Goal: Information Seeking & Learning: Check status

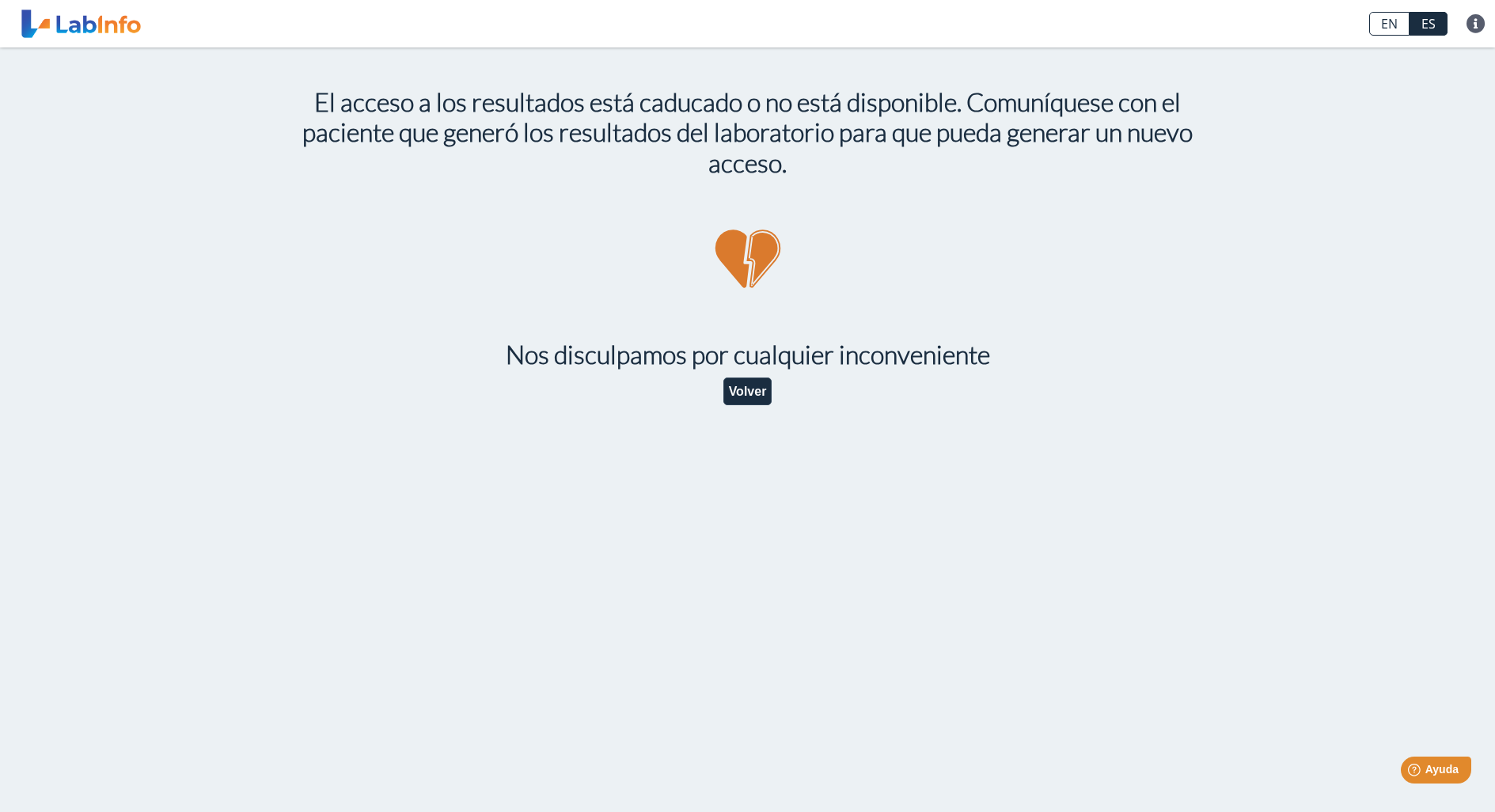
click at [97, 26] on link at bounding box center [81, 24] width 131 height 40
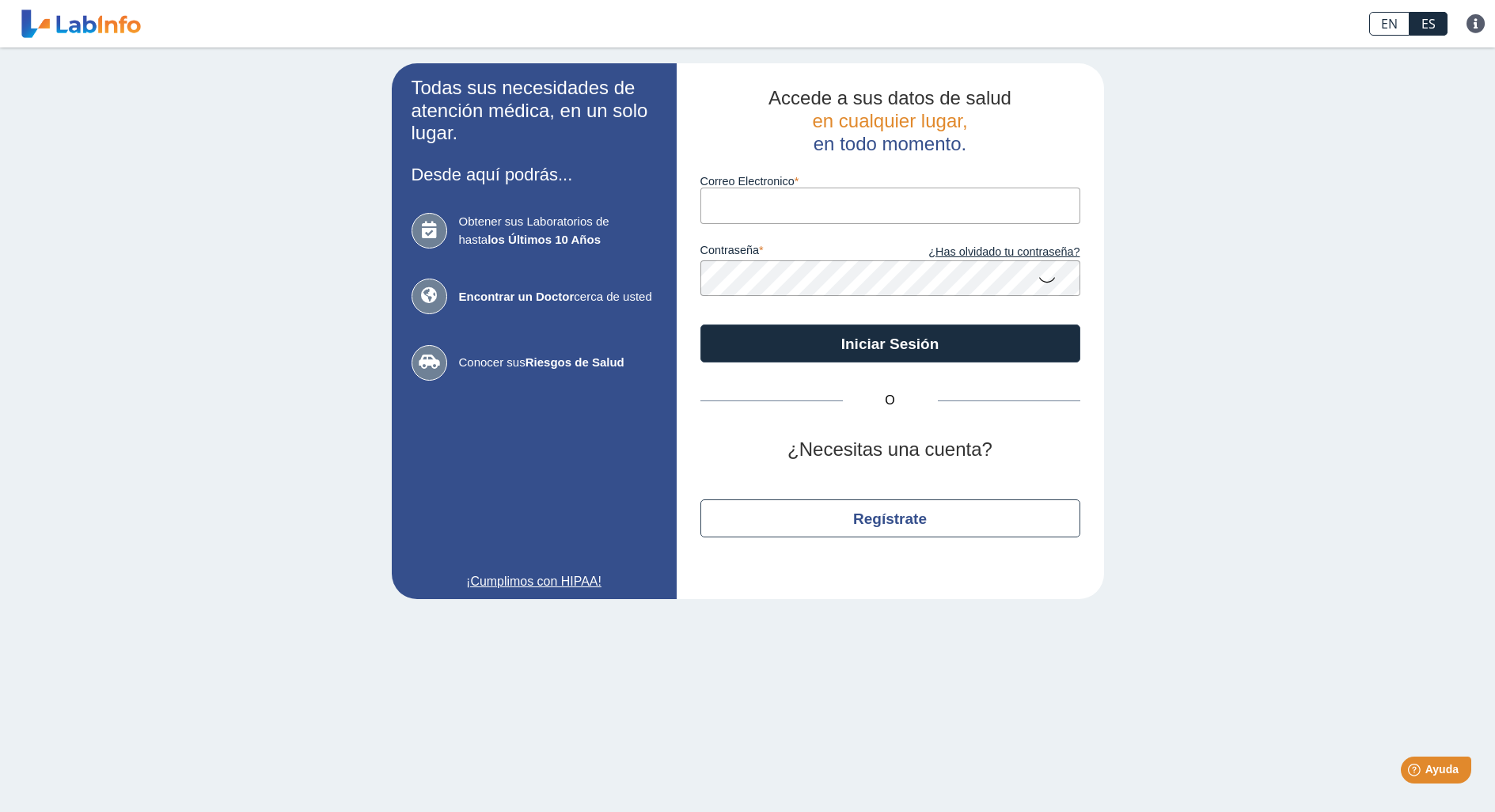
click at [767, 206] on input "Correo Electronico" at bounding box center [890, 205] width 380 height 35
type input "rodriguezbarbara680@gmail.com"
click at [1046, 279] on icon at bounding box center [1046, 279] width 19 height 31
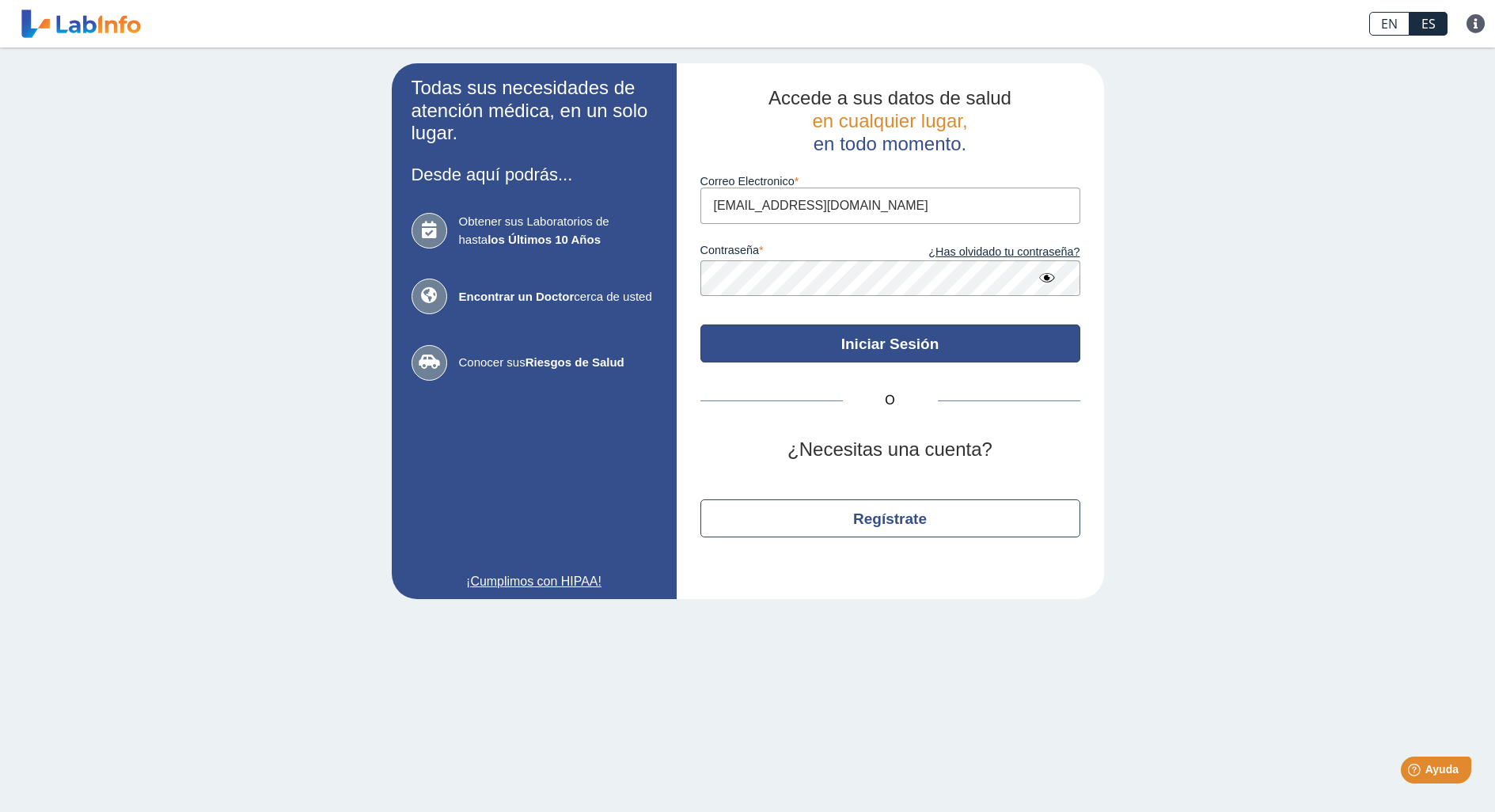
click at [832, 342] on button "Iniciar Sesión" at bounding box center [890, 343] width 380 height 38
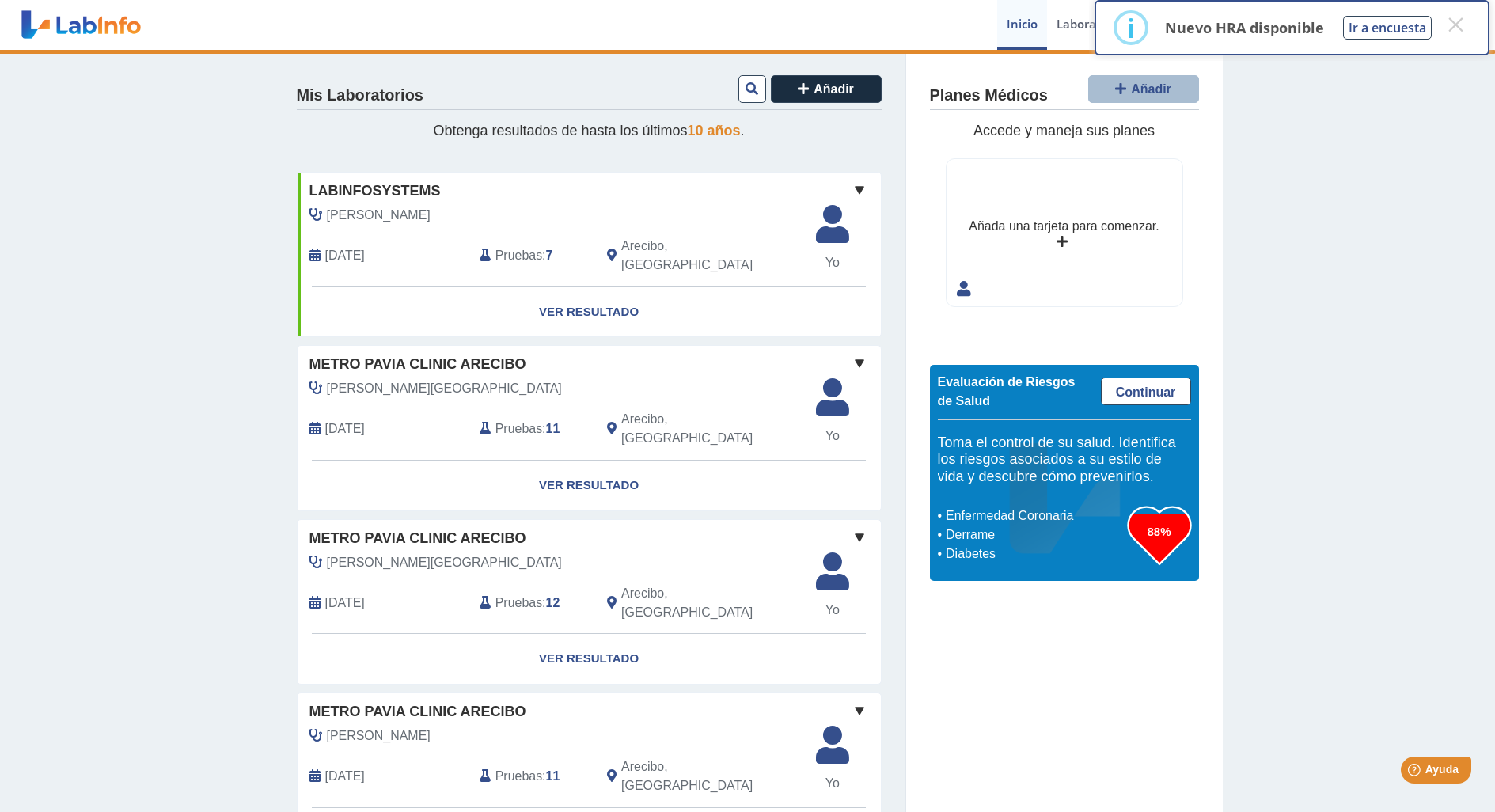
click at [538, 420] on span "Pruebas" at bounding box center [519, 429] width 46 height 19
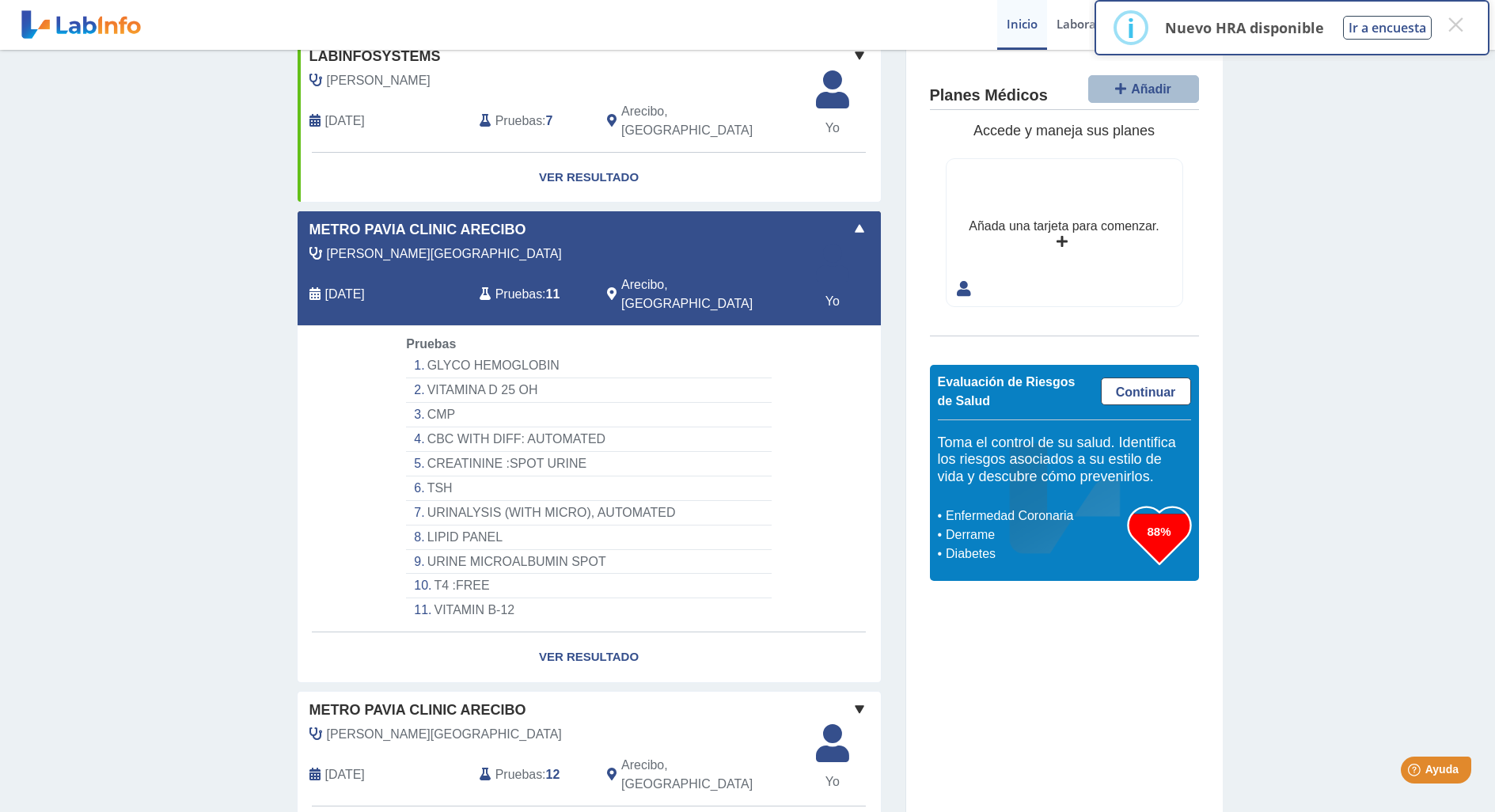
scroll to position [144, 0]
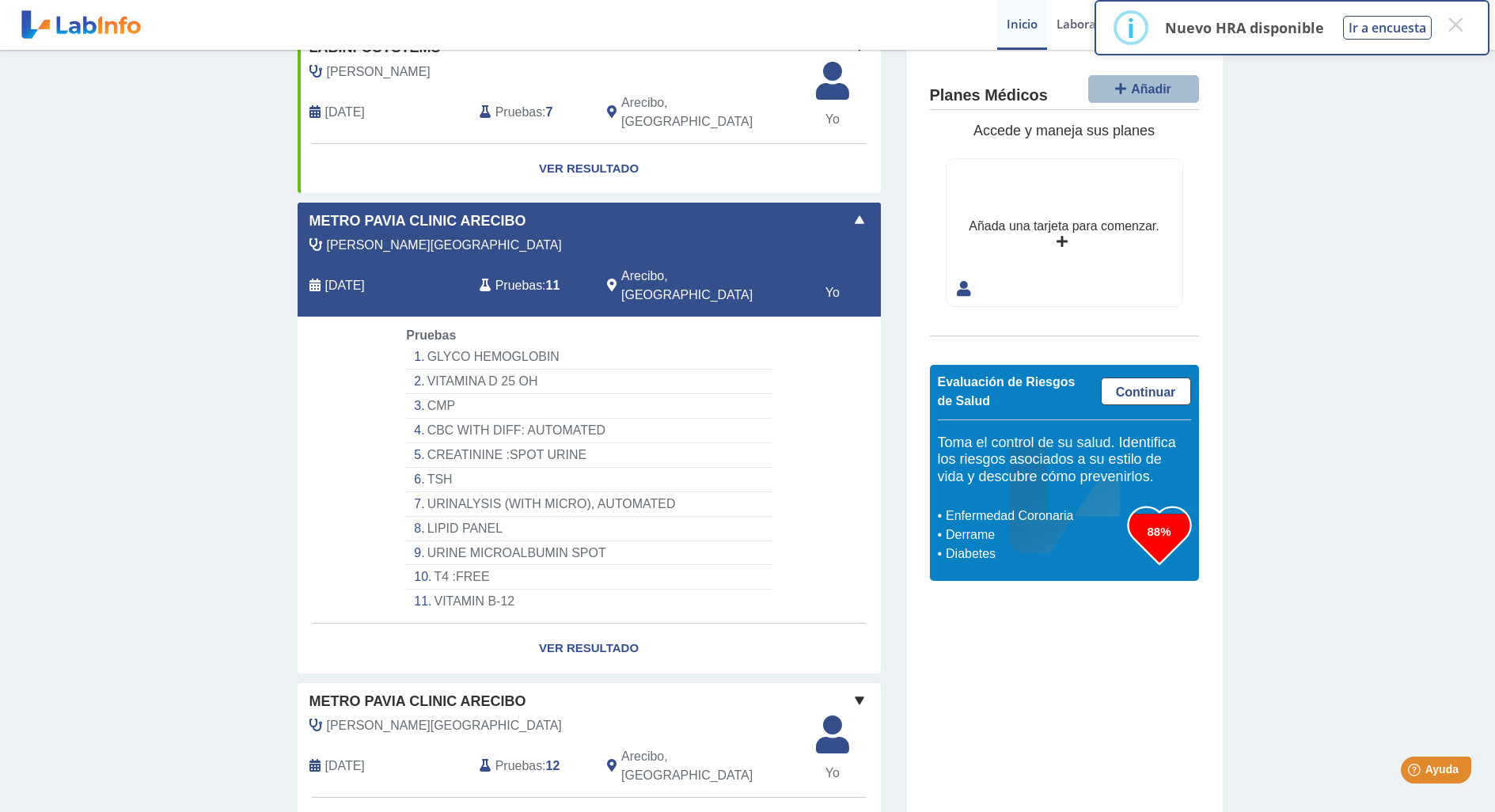
click at [514, 443] on li "CREATININE :SPOT URINE" at bounding box center [589, 455] width 365 height 25
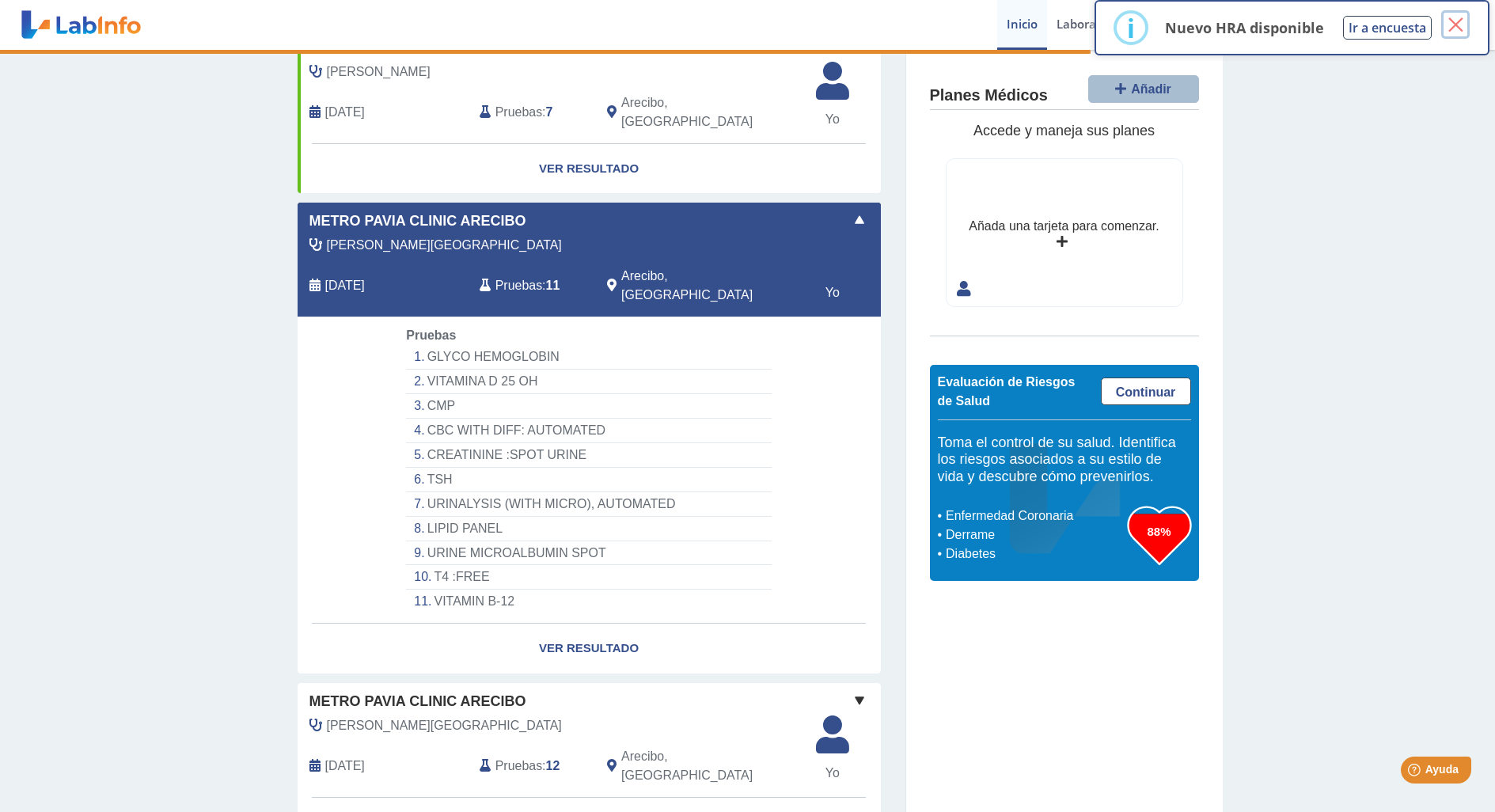
click at [1460, 23] on button "×" at bounding box center [1455, 24] width 28 height 28
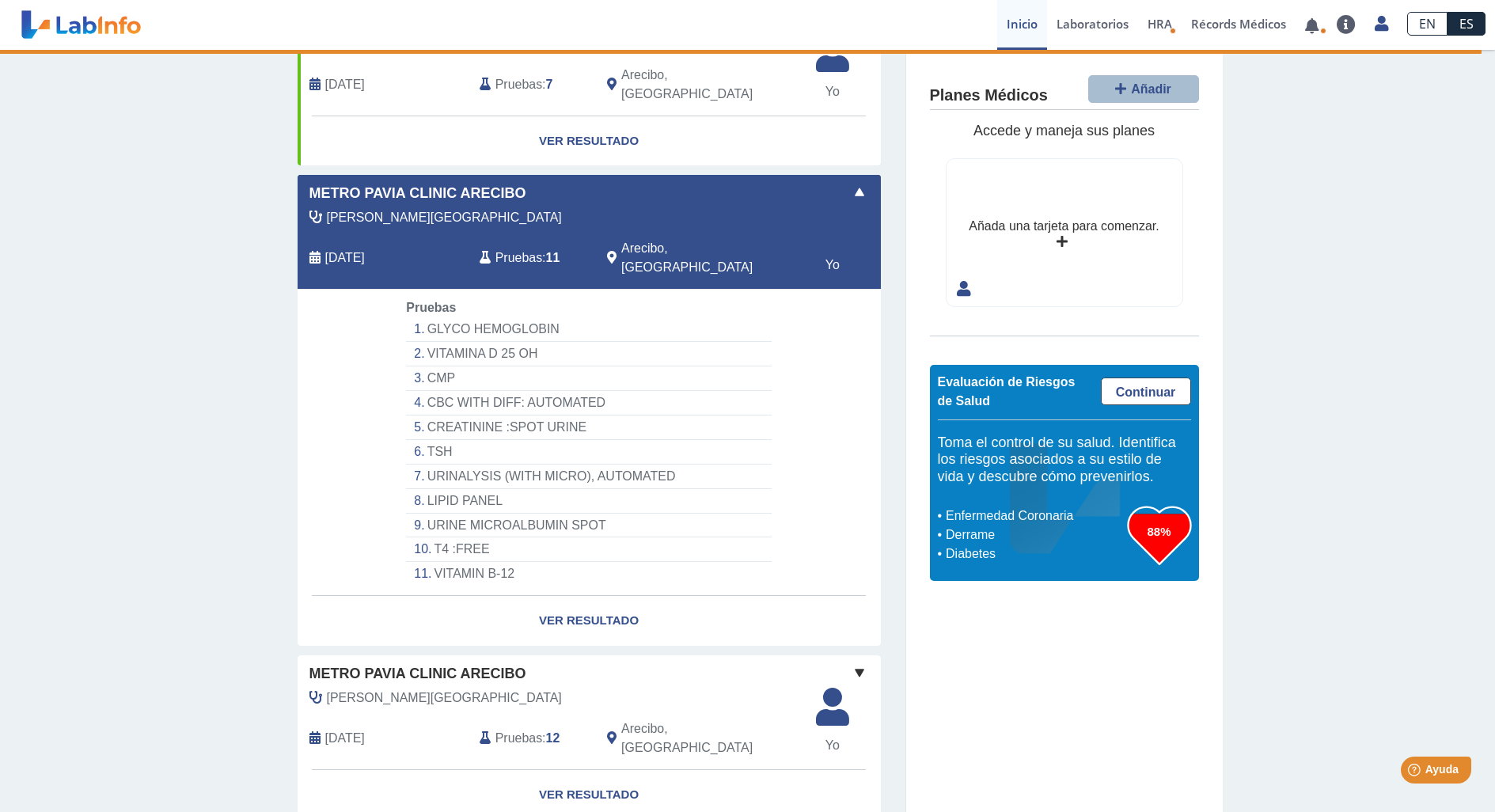
scroll to position [183, 0]
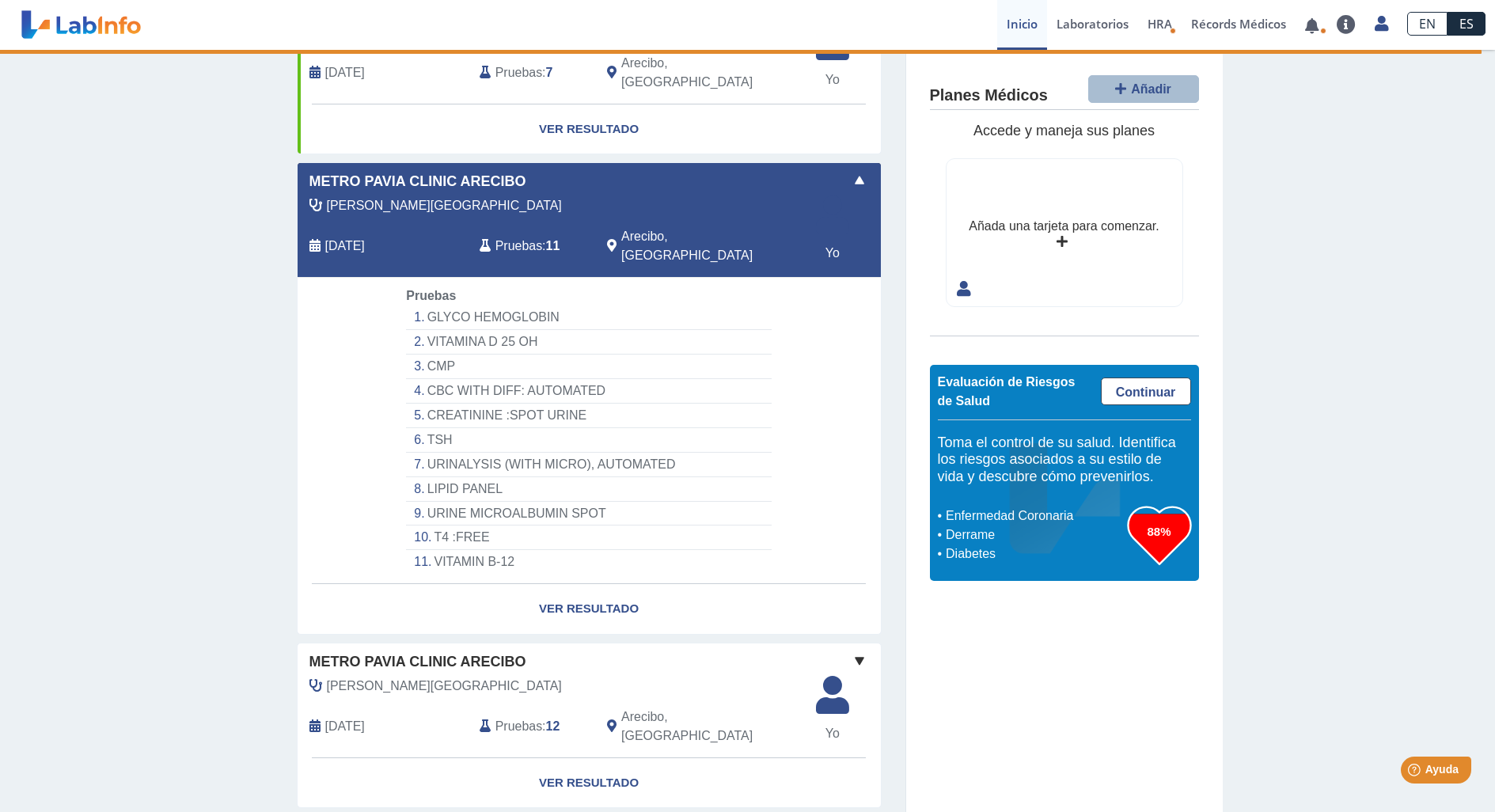
select select "**********"
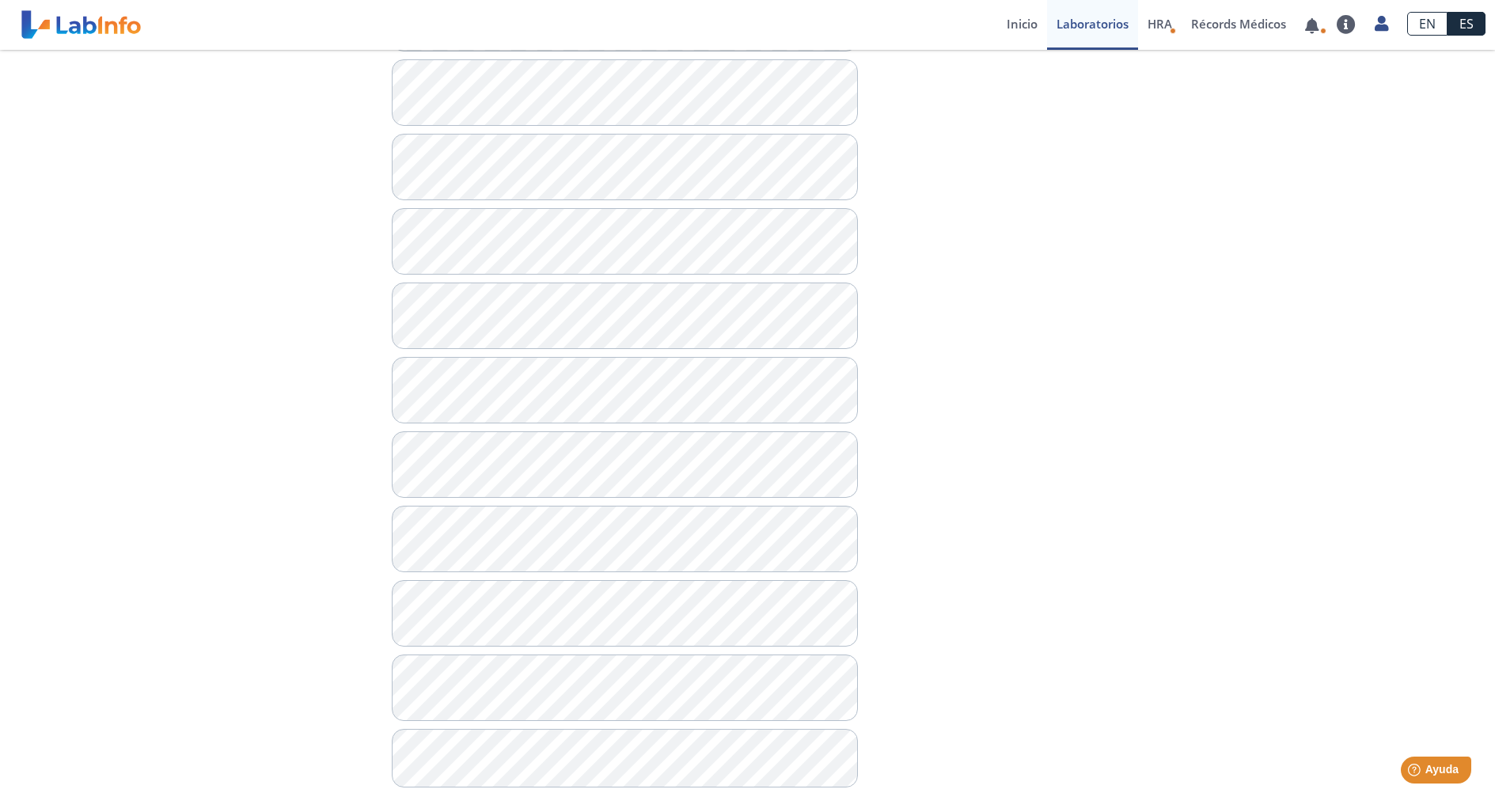
scroll to position [850, 0]
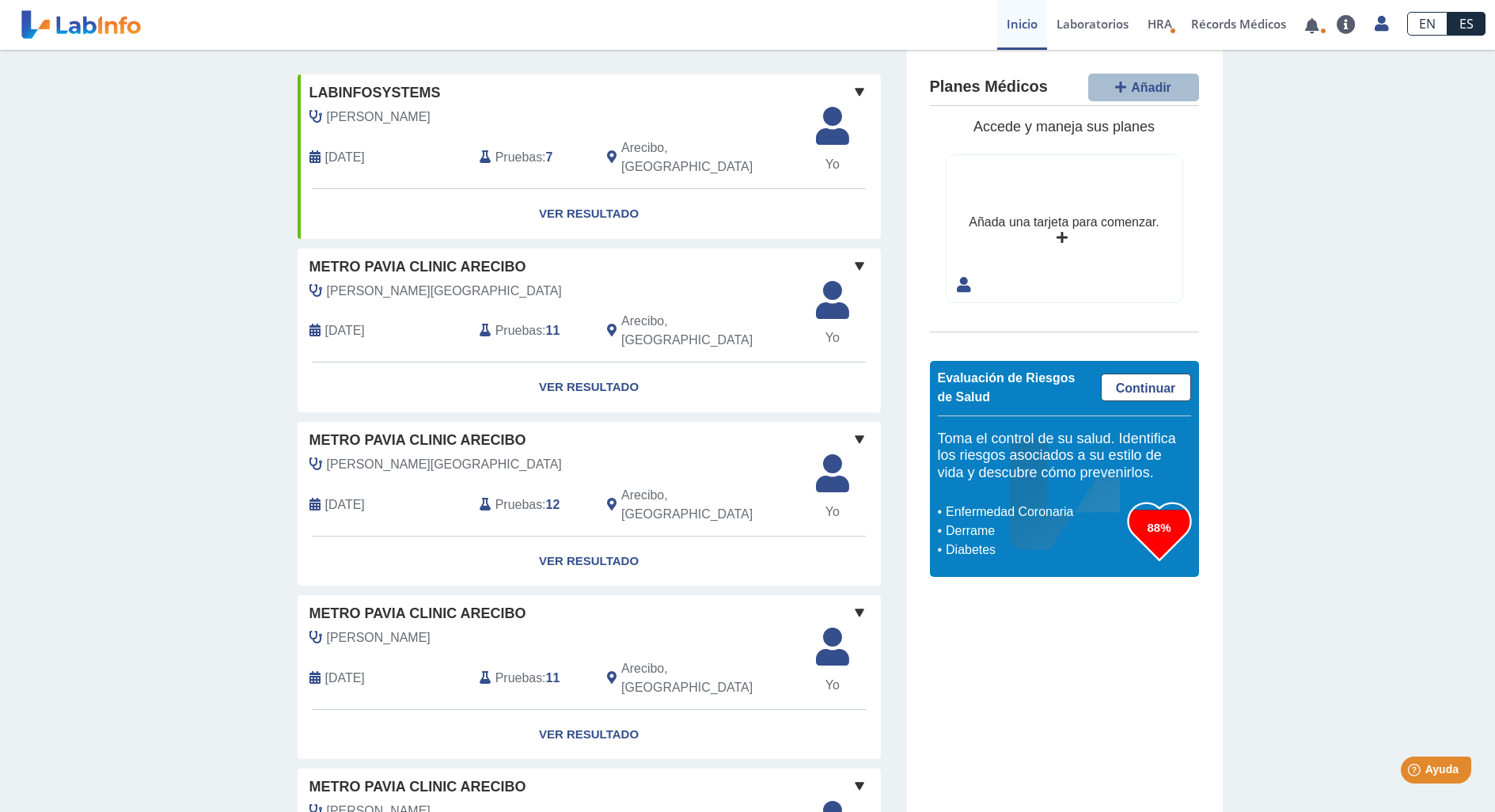
scroll to position [101, 0]
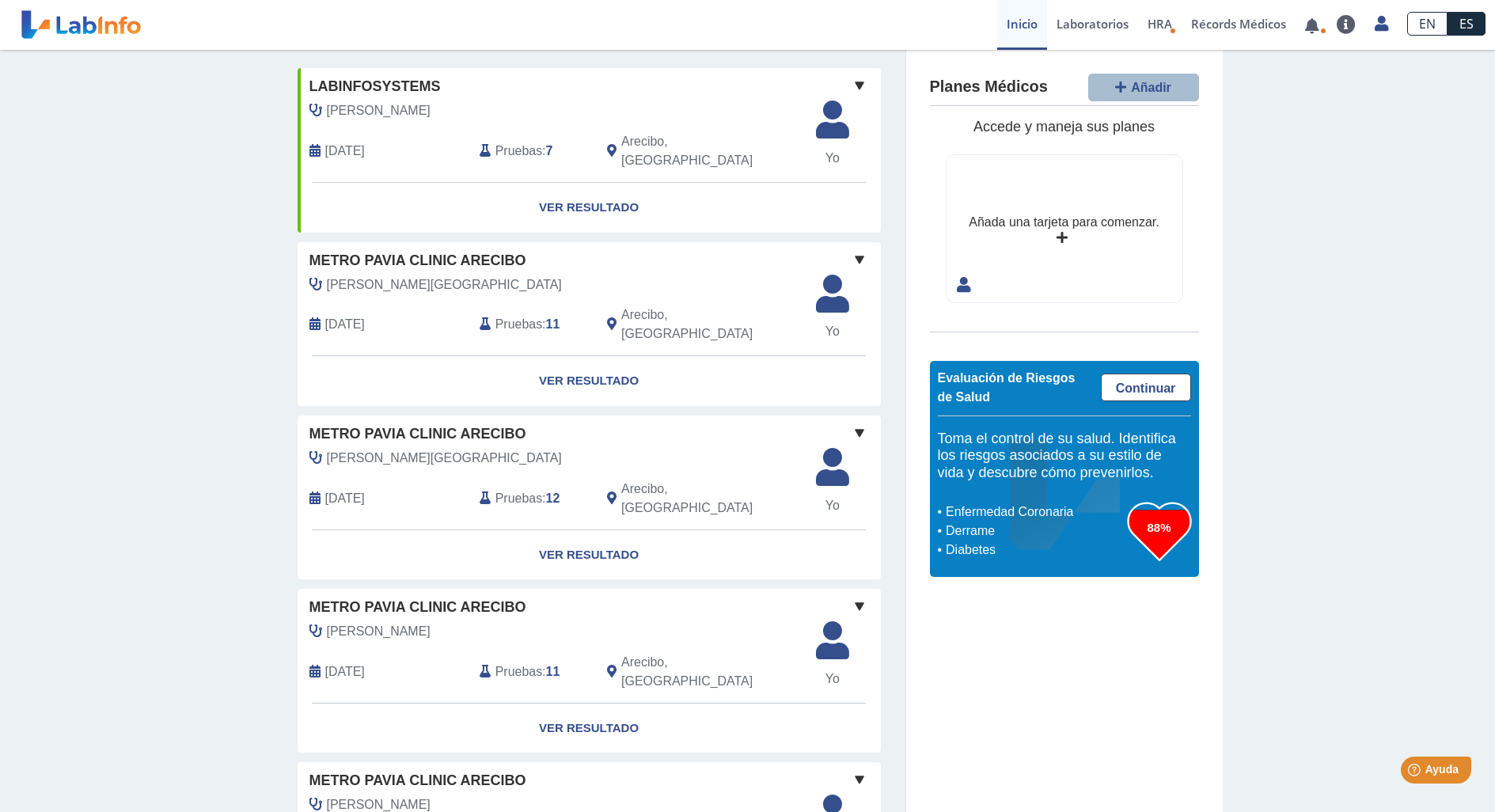
click at [520, 315] on span "Pruebas" at bounding box center [519, 324] width 46 height 19
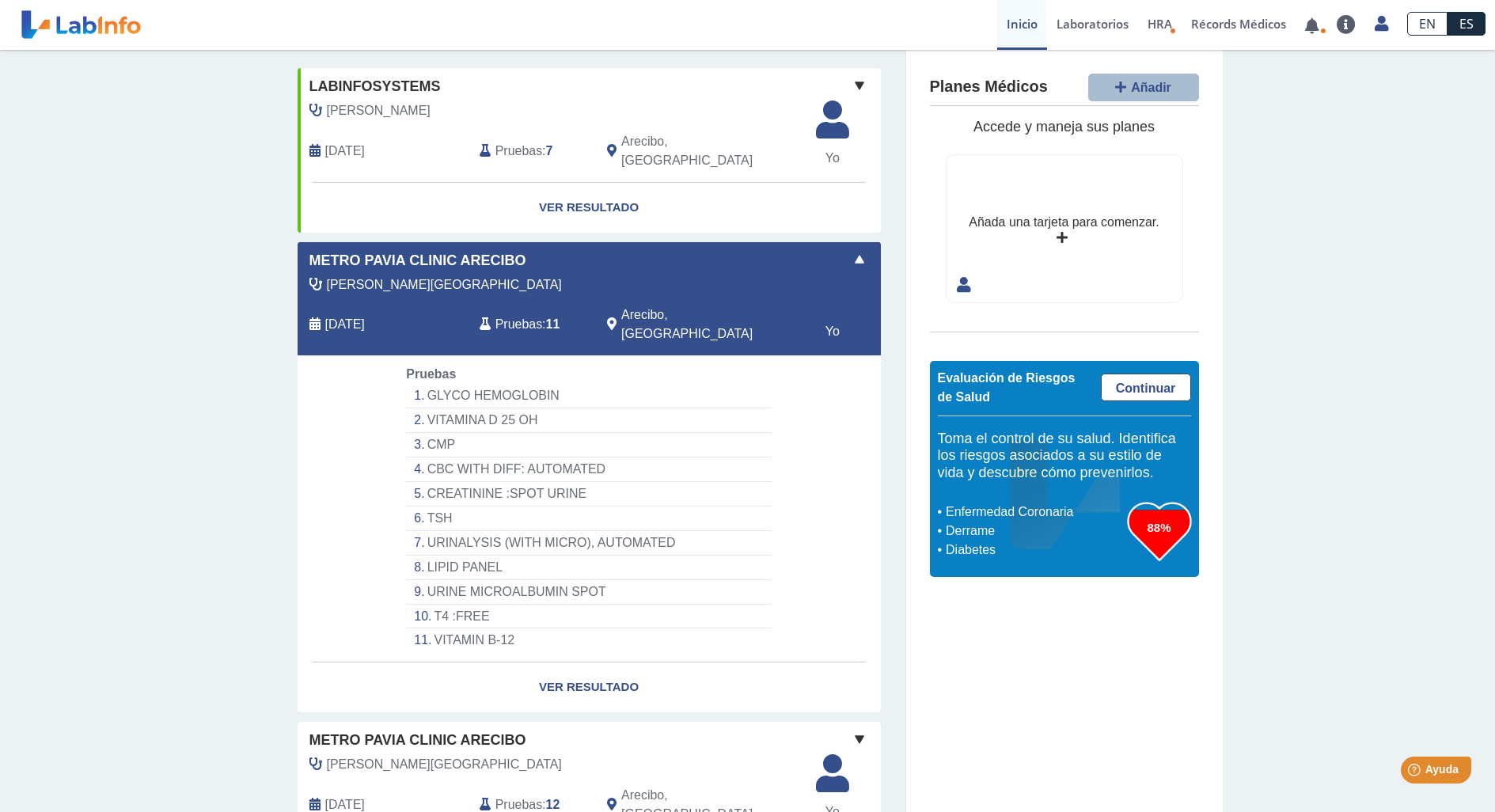
click at [439, 507] on li "TSH" at bounding box center [589, 519] width 365 height 25
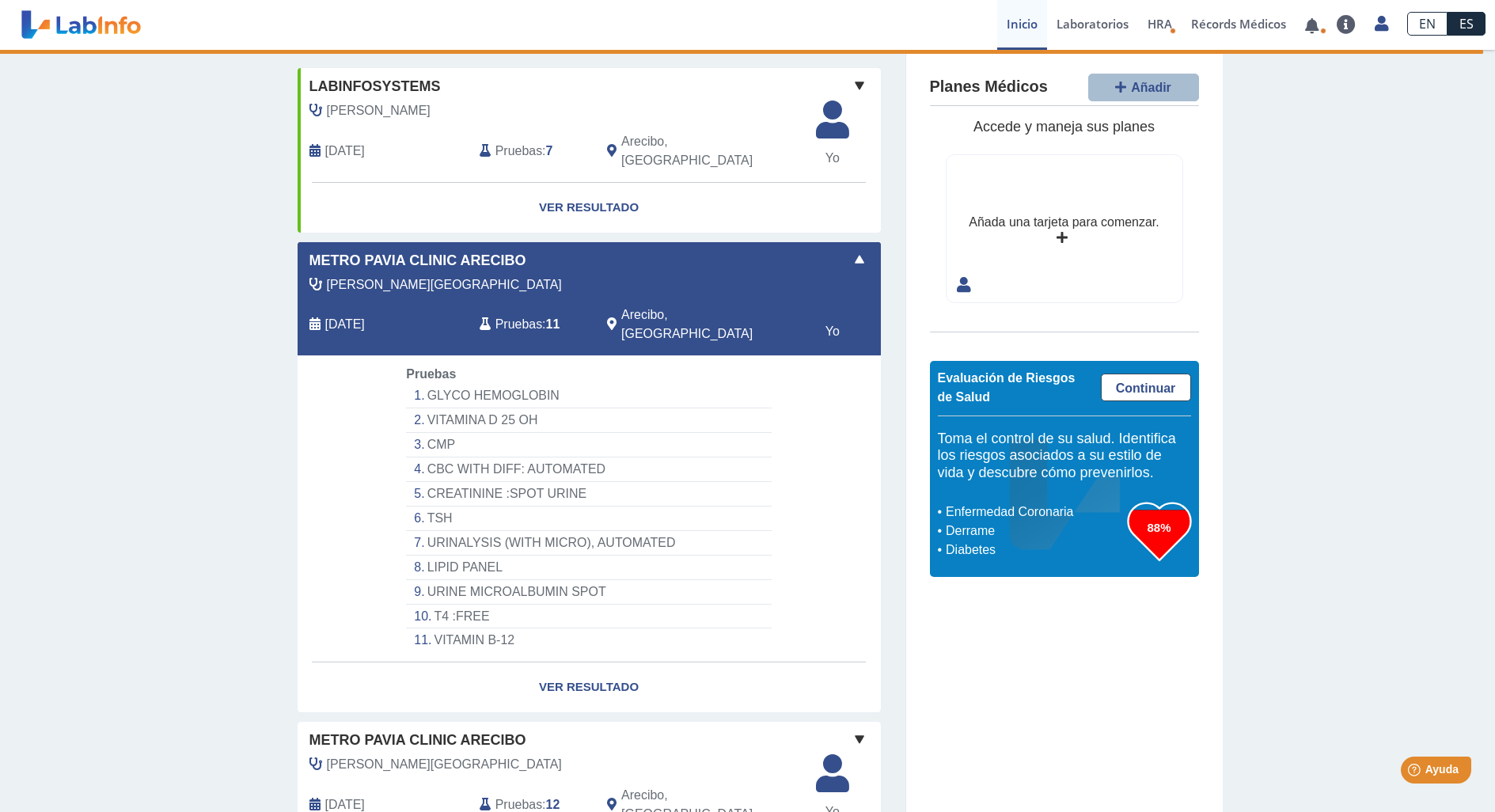
select select "***"
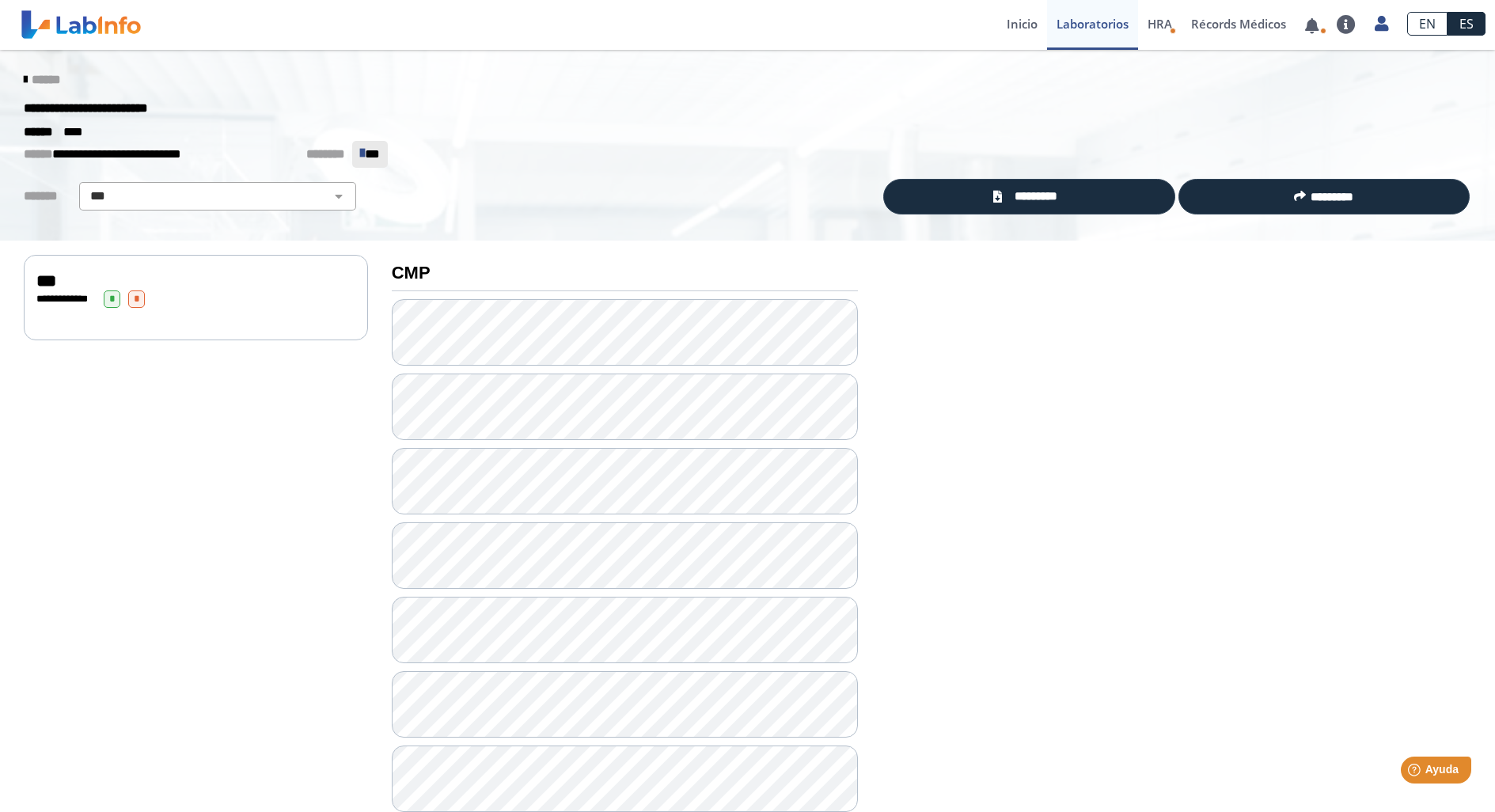
click at [80, 304] on div "**********" at bounding box center [195, 299] width 319 height 17
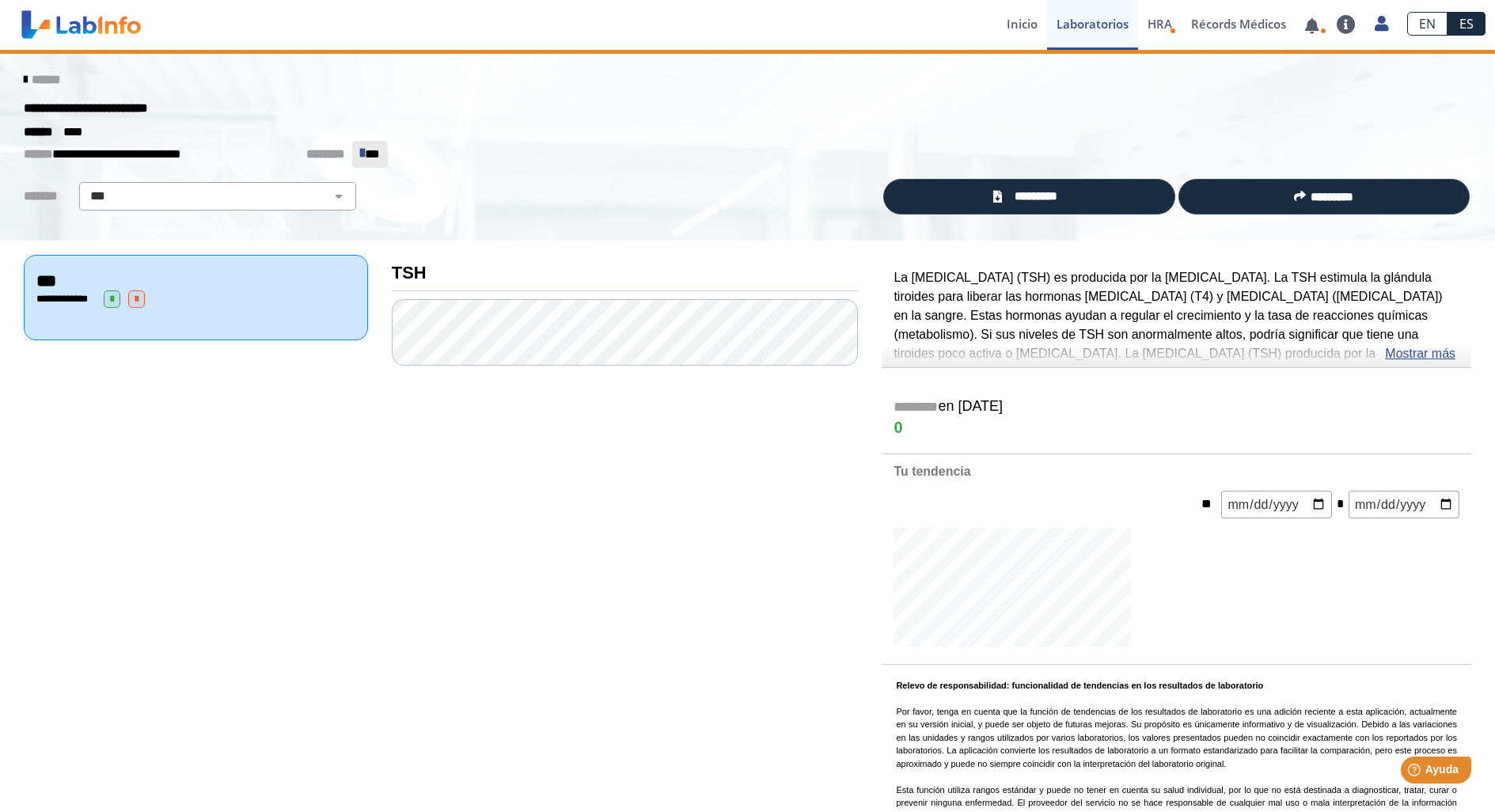
click at [57, 299] on span "**********" at bounding box center [66, 298] width 44 height 10
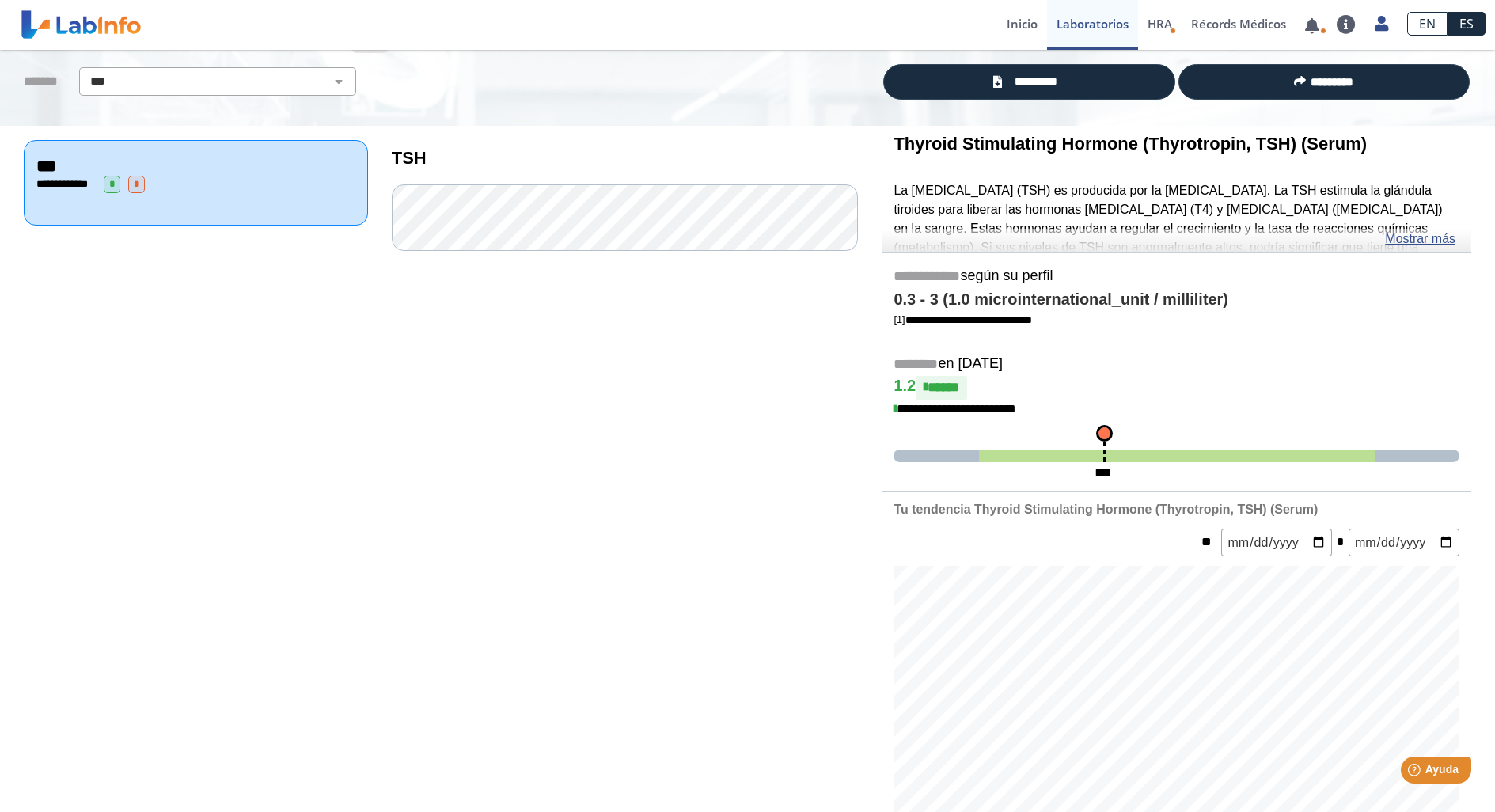
scroll to position [169, 0]
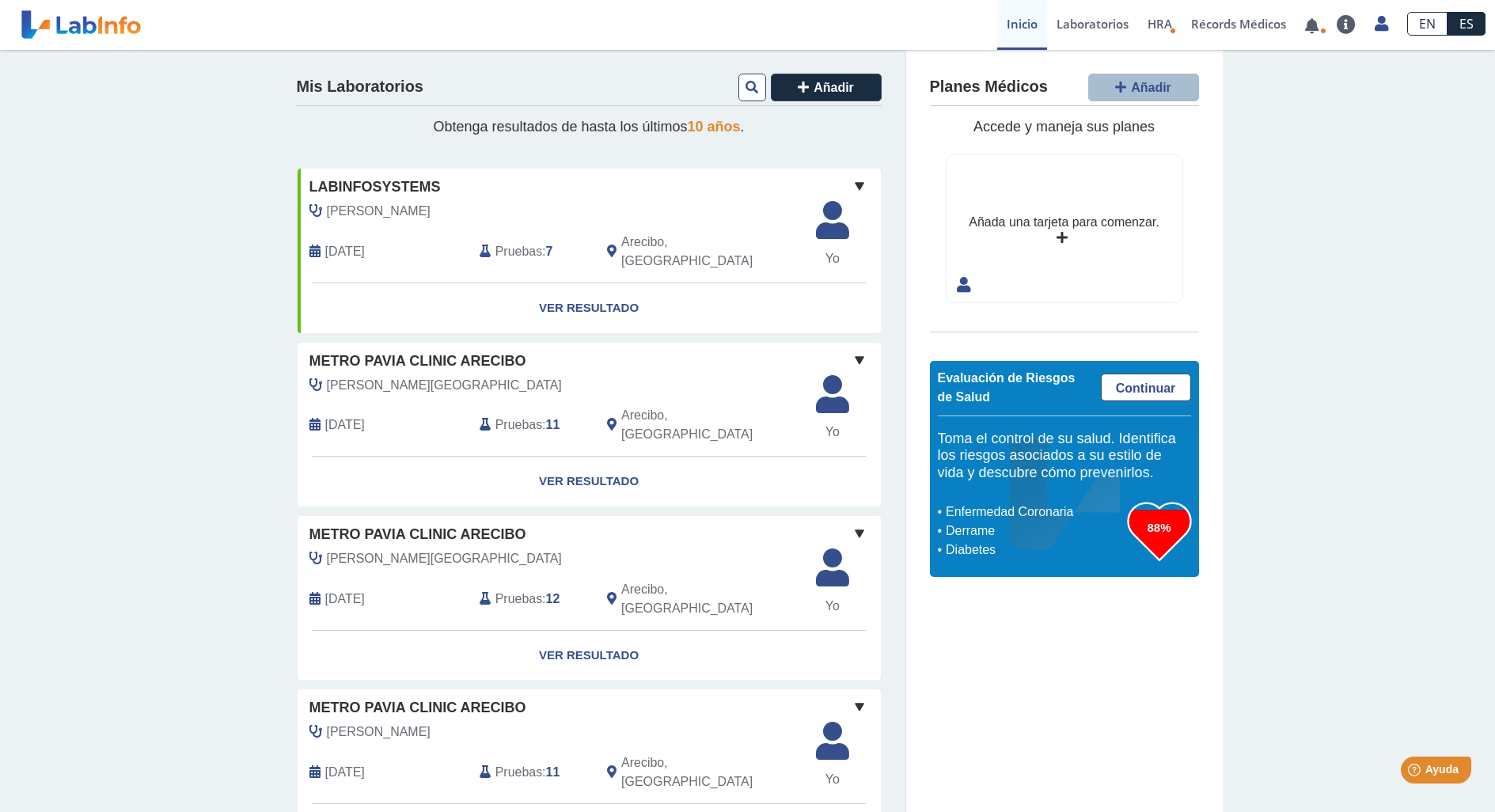
click at [381, 379] on span "Areizaga Montalvo, Marisol" at bounding box center [444, 385] width 235 height 19
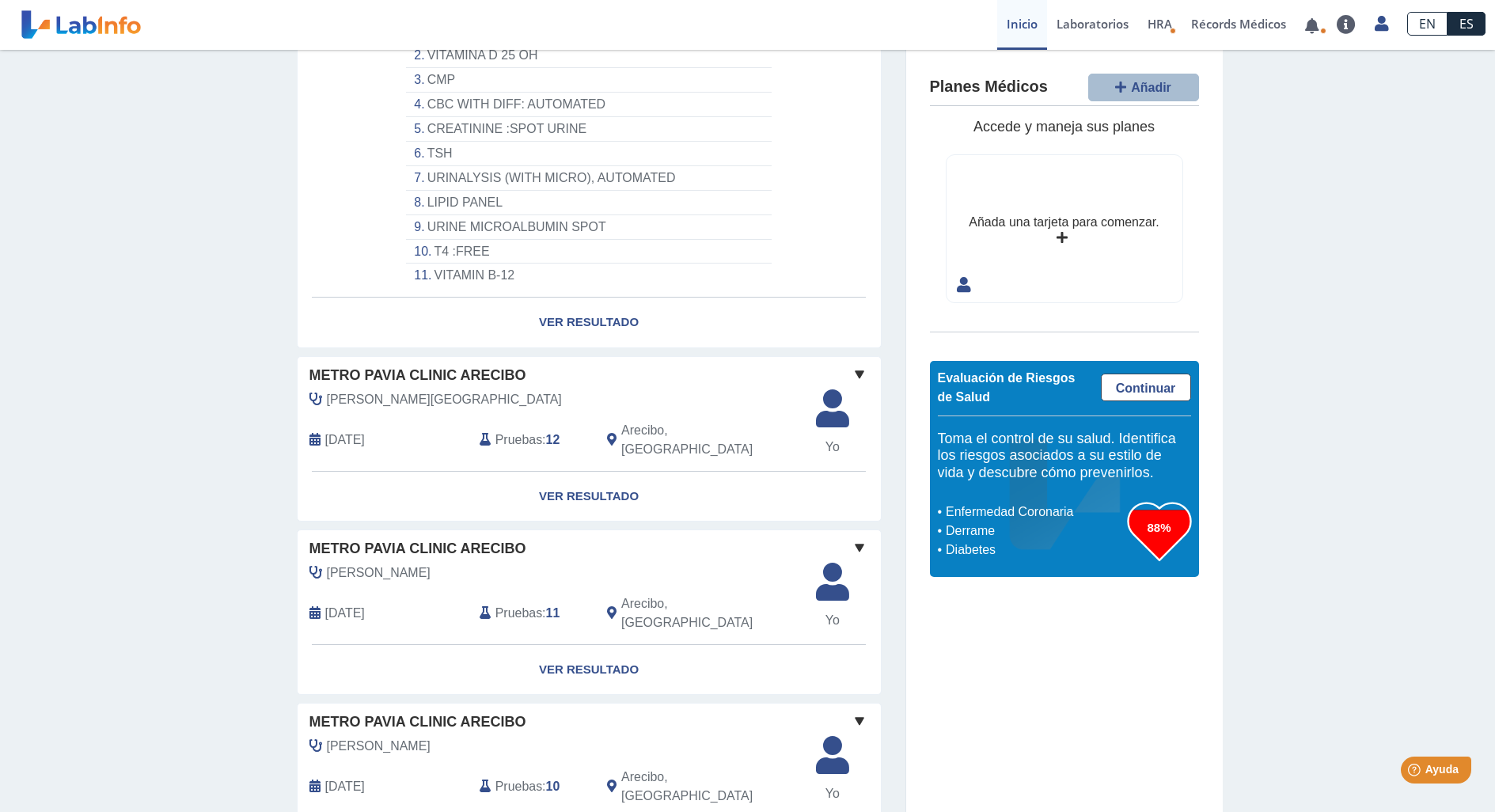
scroll to position [508, 0]
